Goal: Information Seeking & Learning: Learn about a topic

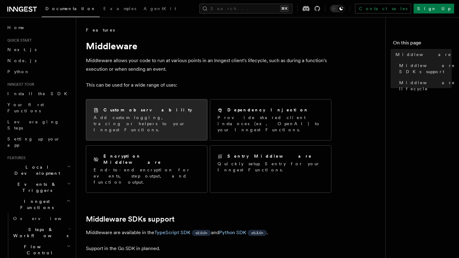
click at [177, 110] on div "Custom observability" at bounding box center [147, 110] width 106 height 6
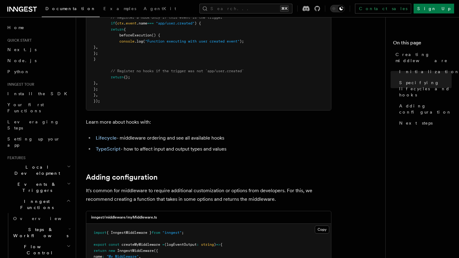
scroll to position [825, 0]
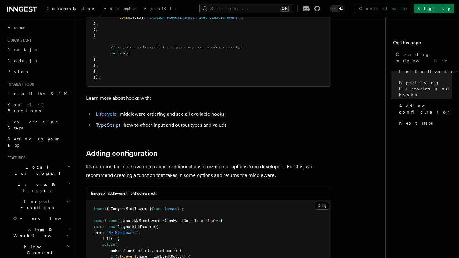
click at [108, 116] on link "Lifecycle" at bounding box center [106, 114] width 21 height 6
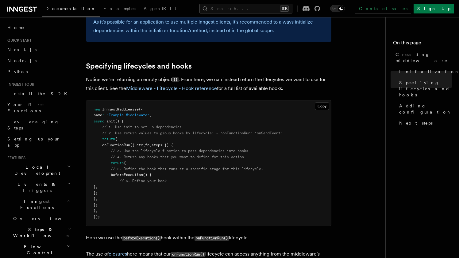
scroll to position [450, 0]
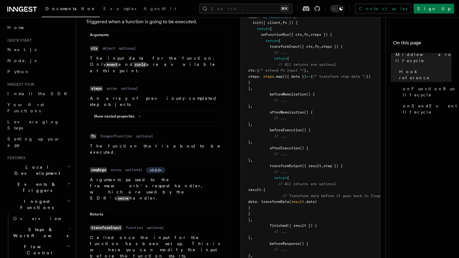
scroll to position [125, 0]
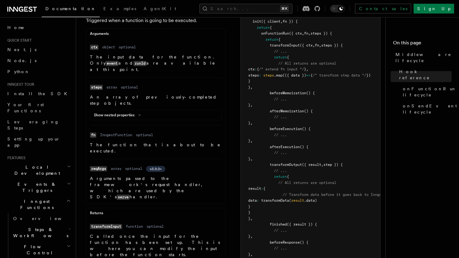
click at [178, 113] on div "Show nested properties" at bounding box center [155, 116] width 131 height 7
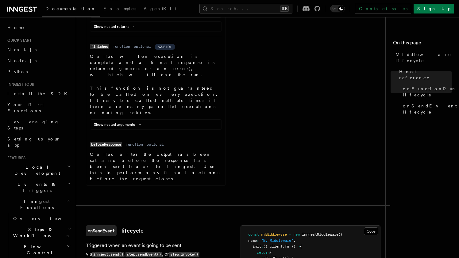
scroll to position [702, 0]
